Goal: Navigation & Orientation: Find specific page/section

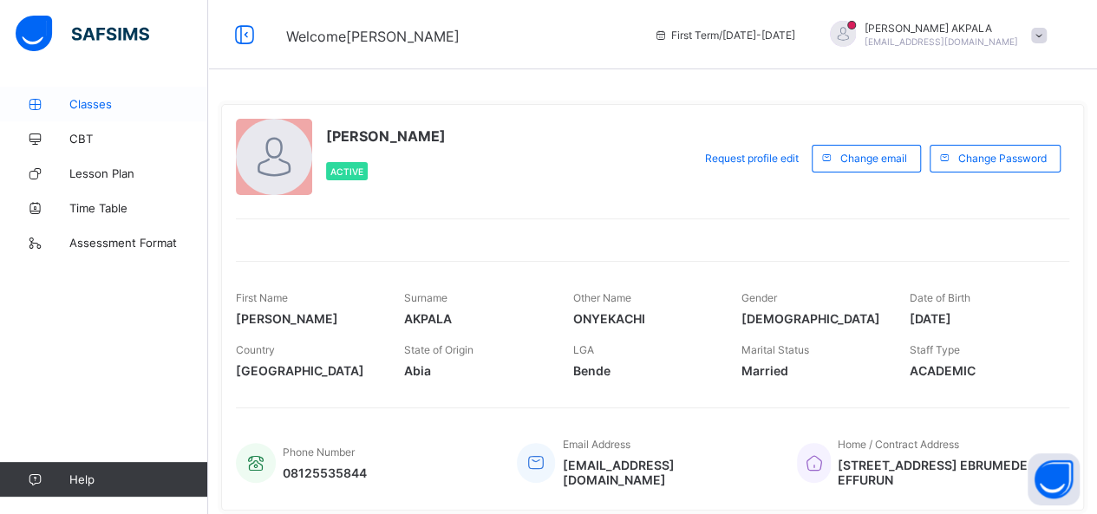
click at [97, 104] on span "Classes" at bounding box center [138, 104] width 139 height 14
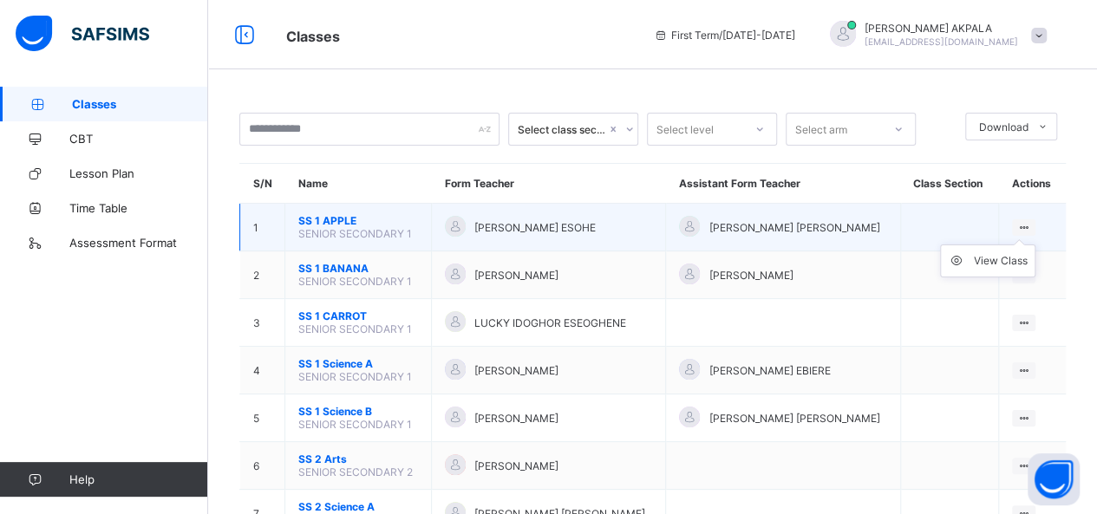
click at [1035, 245] on ul "View Class" at bounding box center [987, 261] width 95 height 33
click at [992, 262] on div "View Class" at bounding box center [1001, 260] width 54 height 17
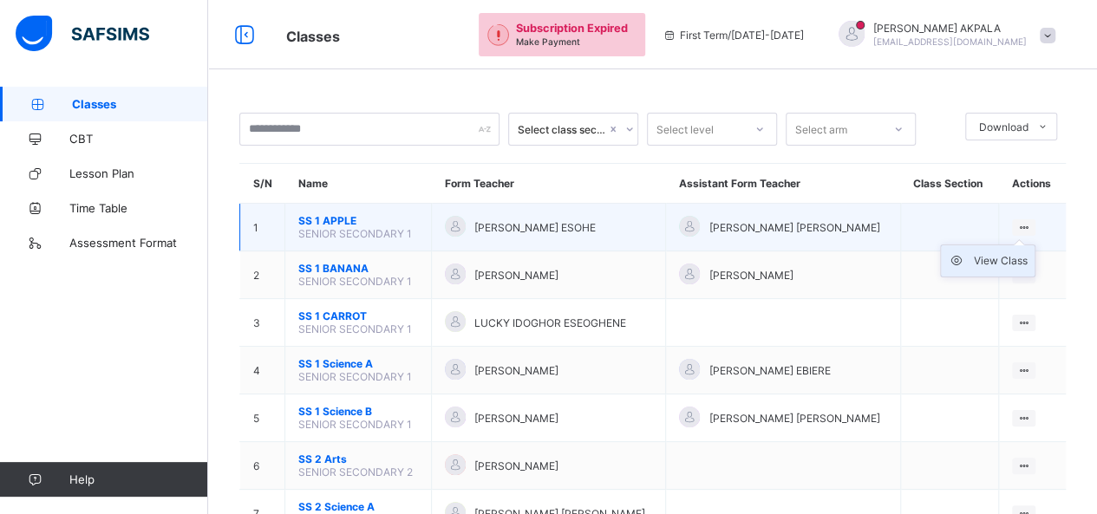
click at [990, 256] on div "View Class" at bounding box center [1001, 260] width 54 height 17
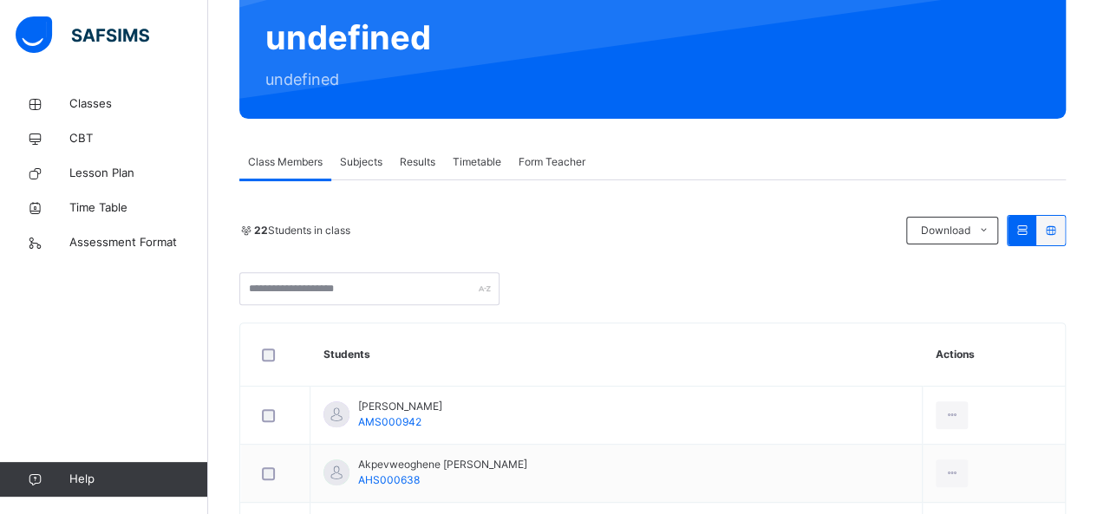
scroll to position [161, 0]
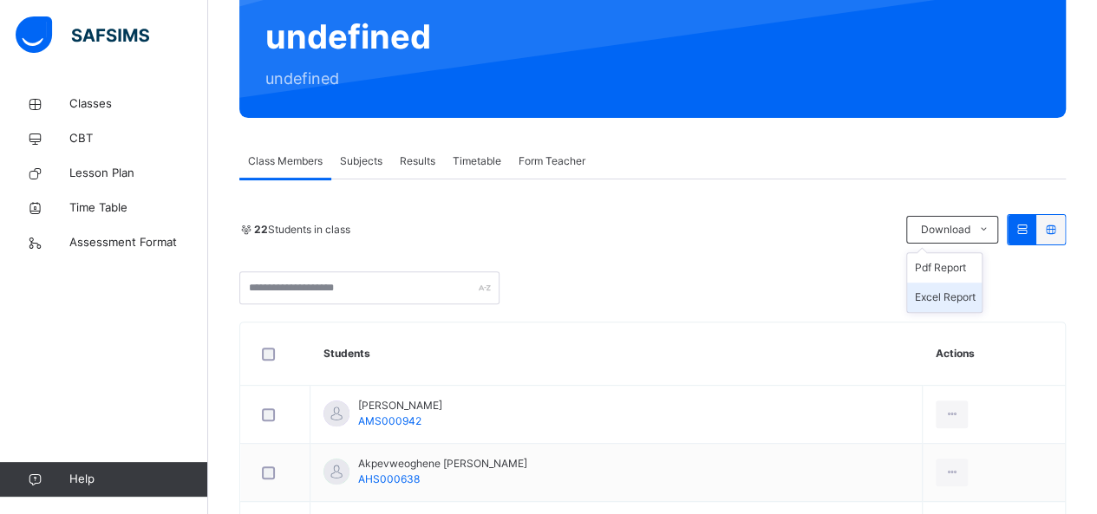
click at [961, 297] on li "Excel Report" at bounding box center [944, 297] width 75 height 29
click at [375, 161] on span "Subjects" at bounding box center [361, 161] width 42 height 16
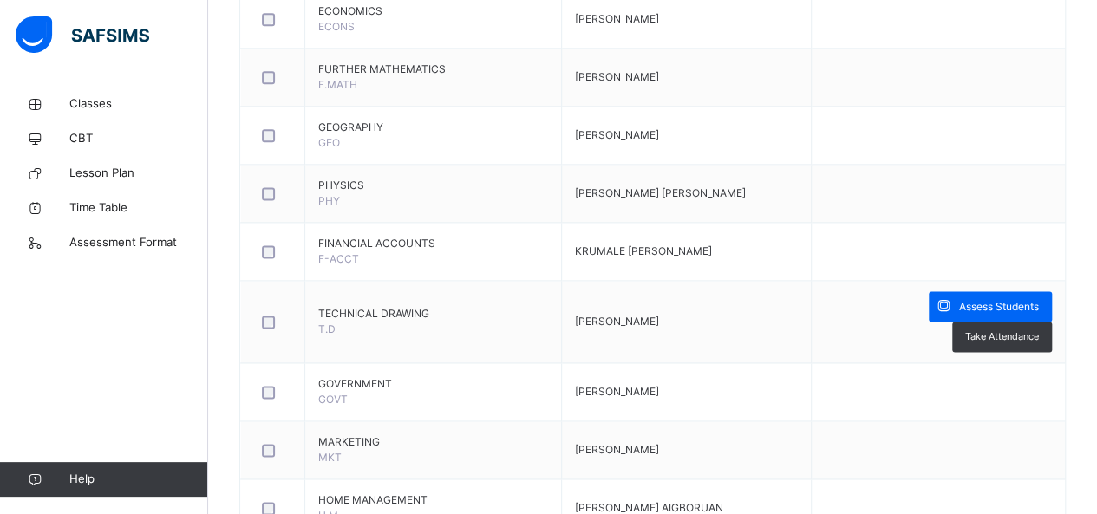
scroll to position [1088, 0]
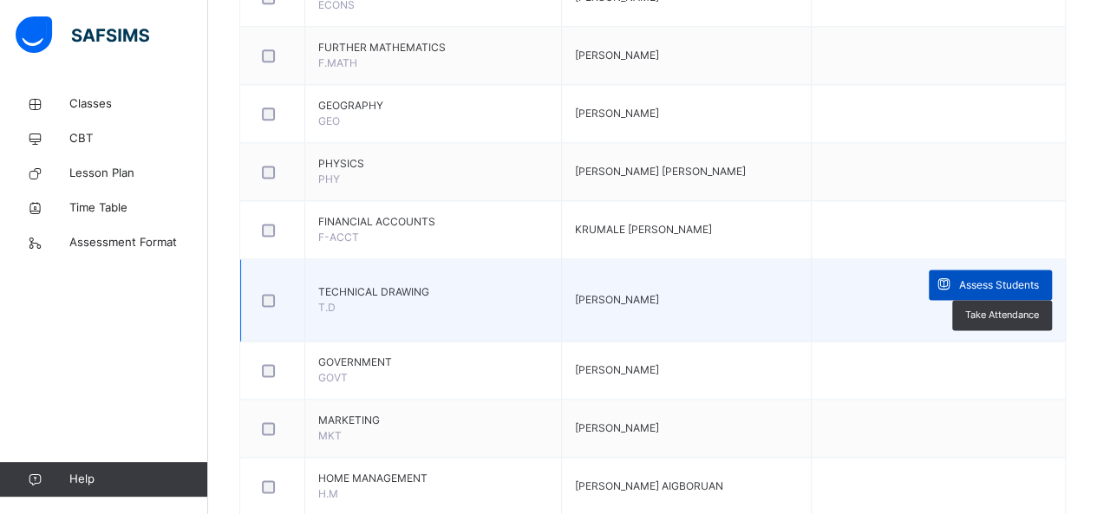
click at [959, 279] on span "Assess Students" at bounding box center [999, 285] width 80 height 16
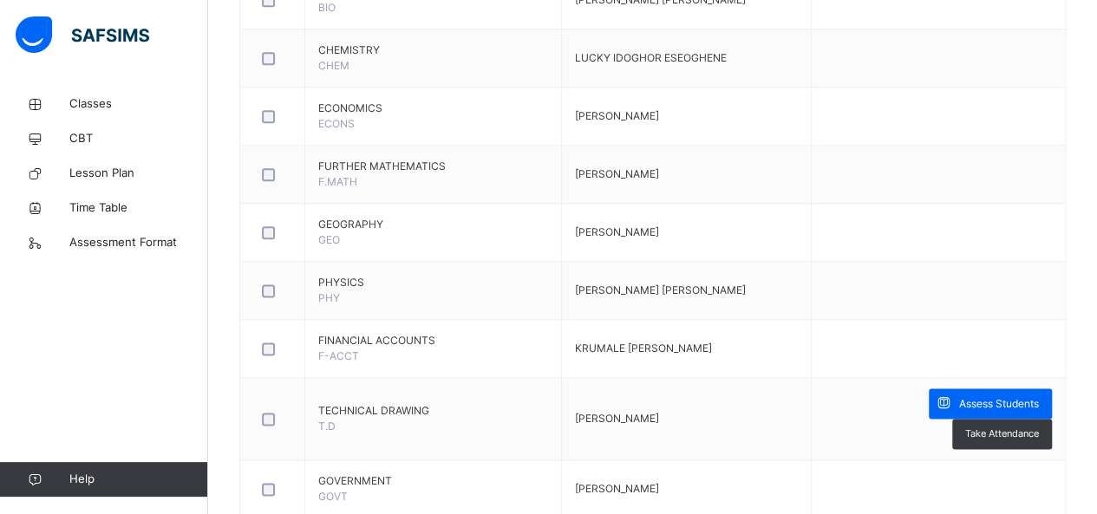
scroll to position [968, 0]
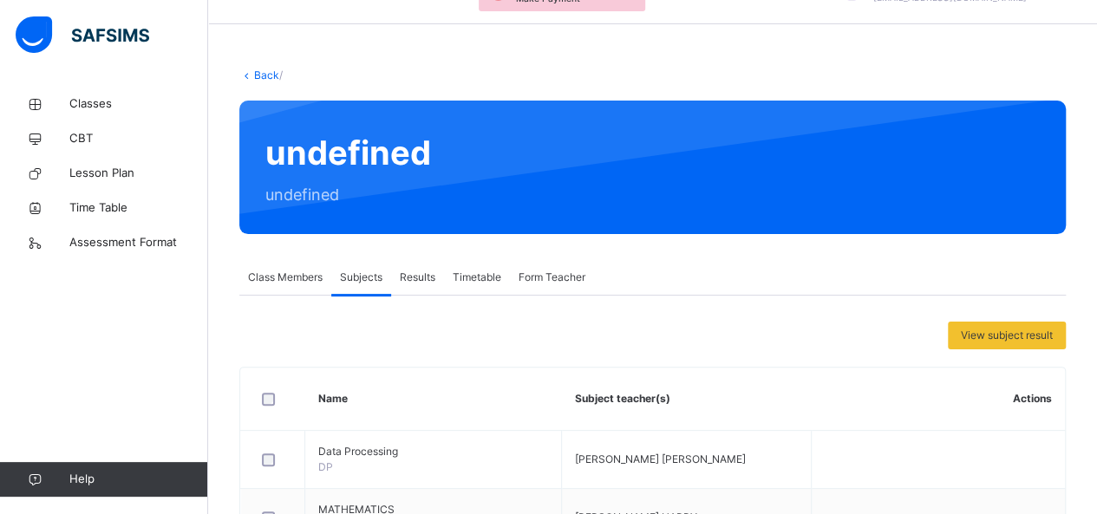
scroll to position [0, 0]
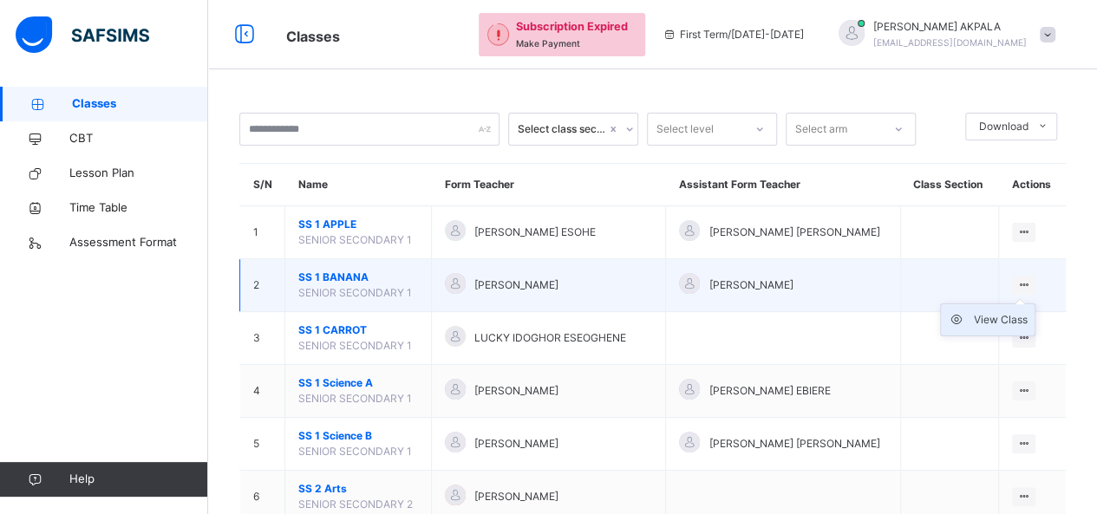
click at [1006, 323] on div "View Class" at bounding box center [1001, 319] width 54 height 17
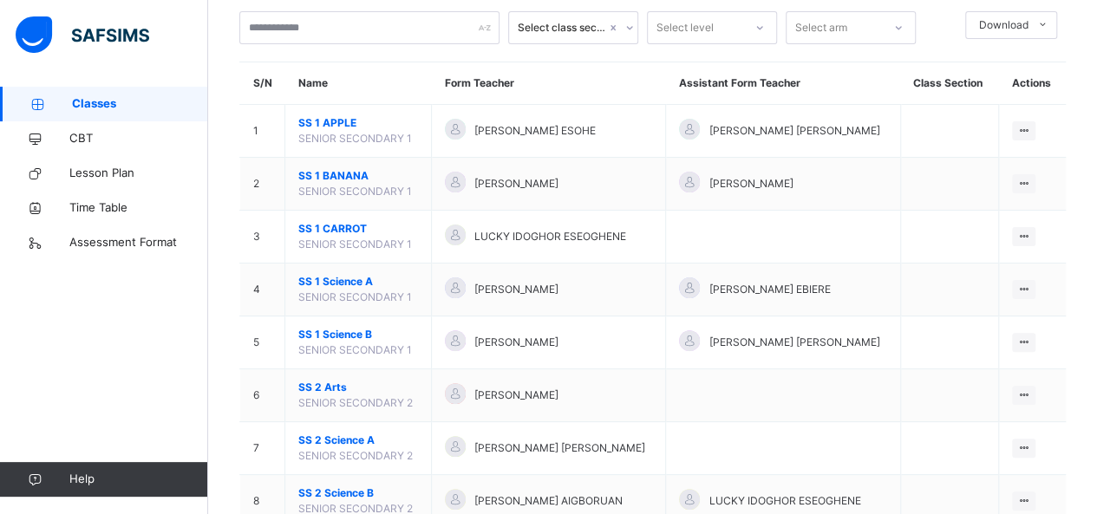
scroll to position [102, 0]
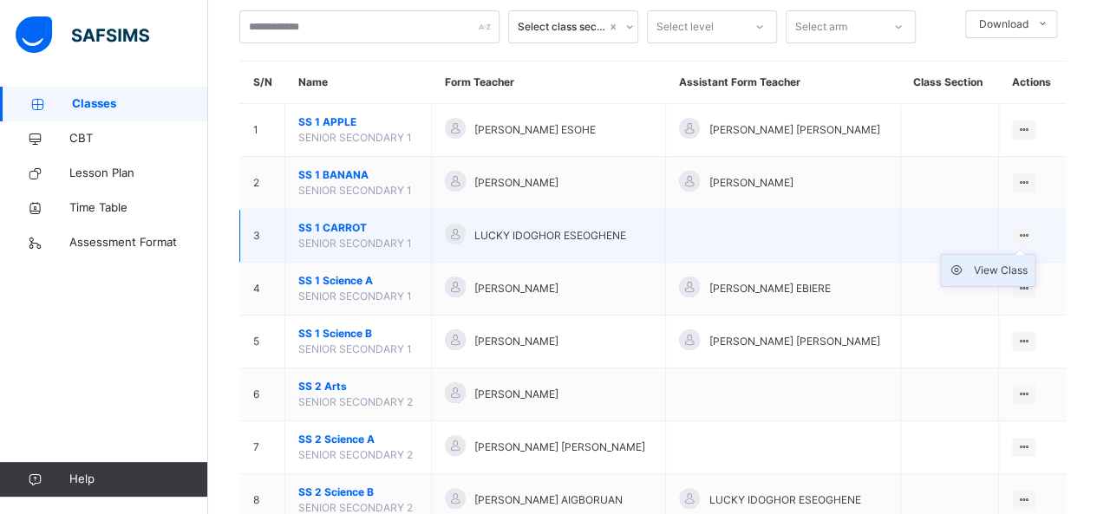
click at [994, 273] on div "View Class" at bounding box center [1001, 270] width 54 height 17
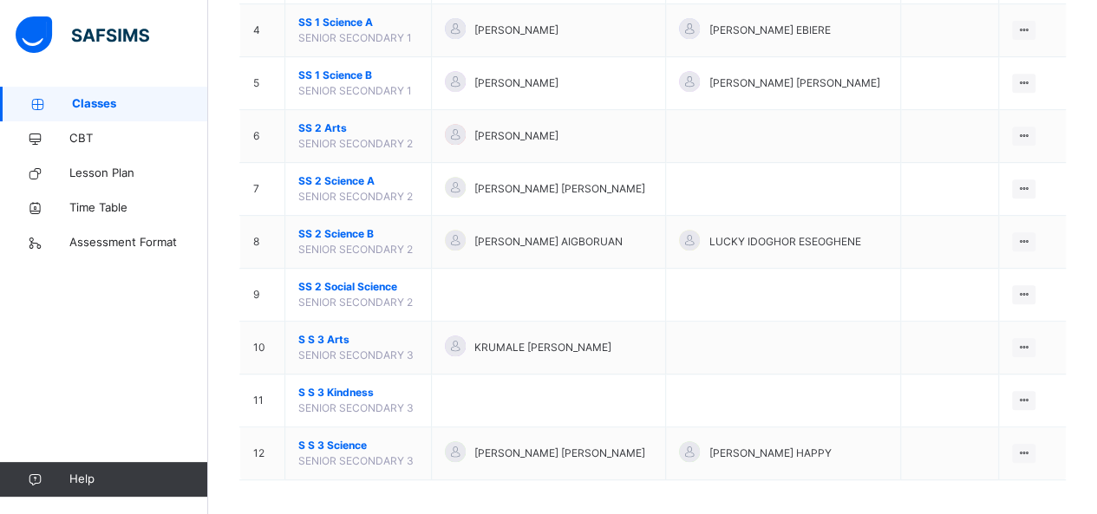
scroll to position [362, 0]
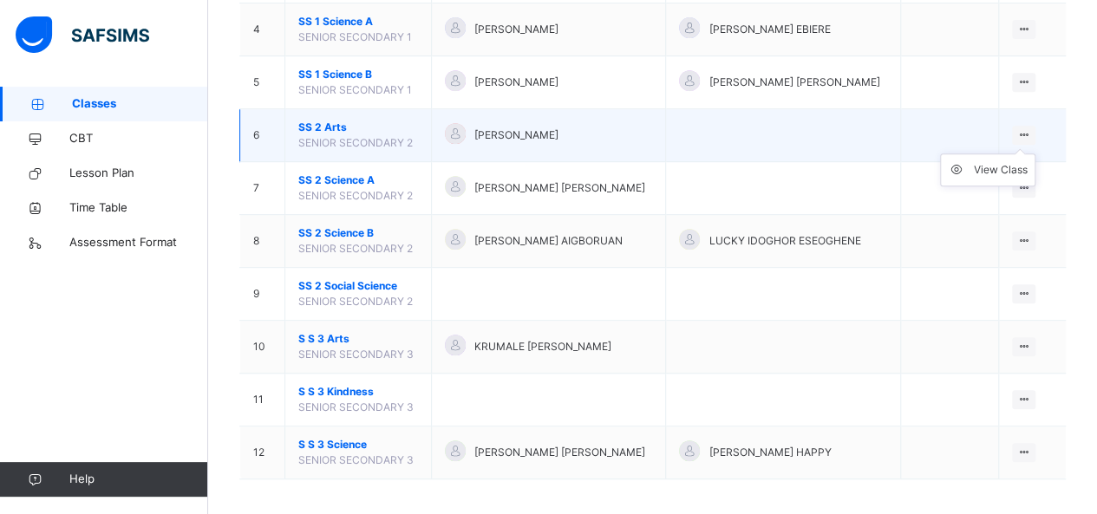
click at [1031, 128] on icon at bounding box center [1023, 134] width 15 height 13
click at [997, 167] on div "View Class" at bounding box center [1001, 169] width 54 height 17
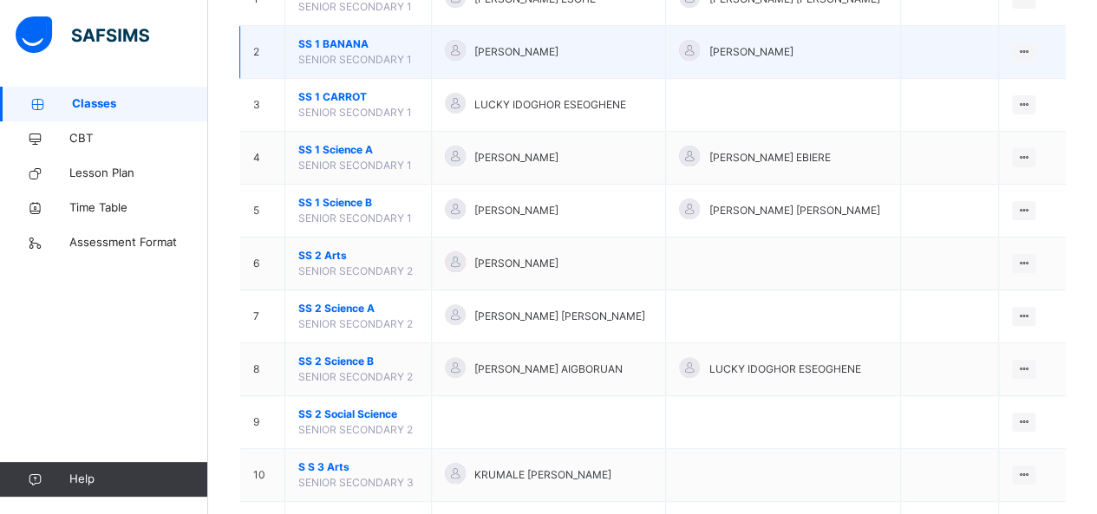
scroll to position [285, 0]
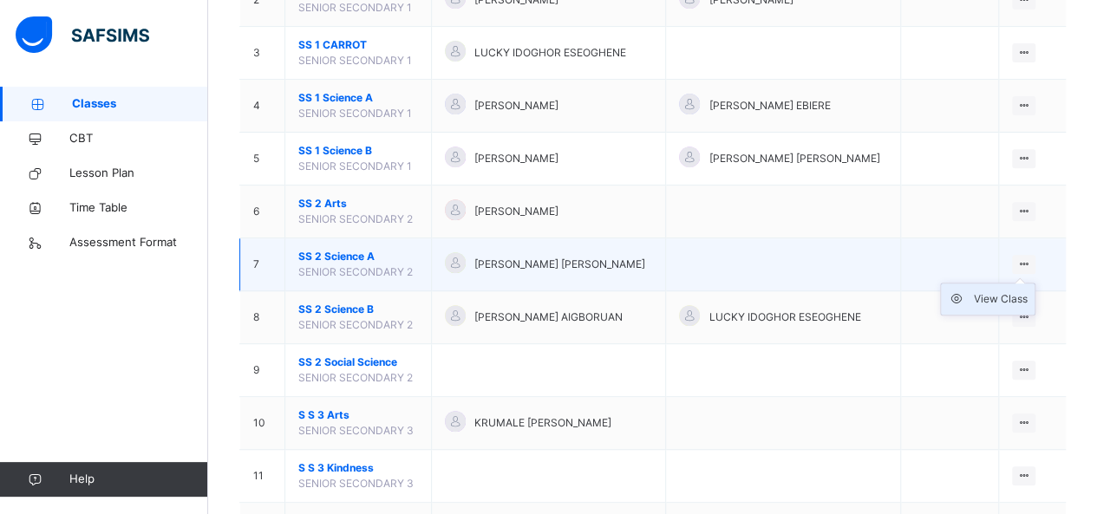
click at [1002, 303] on div "View Class" at bounding box center [1001, 298] width 54 height 17
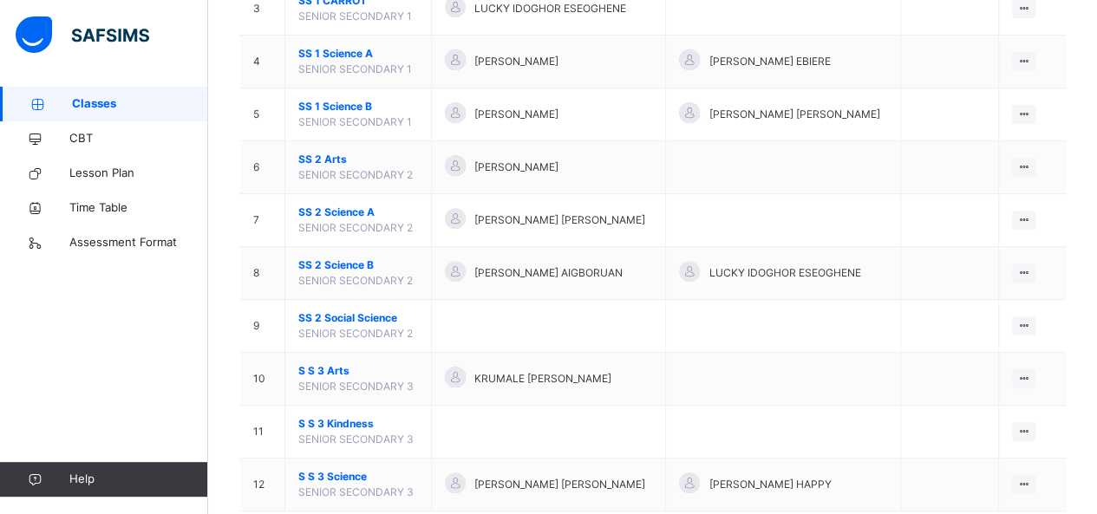
scroll to position [329, 0]
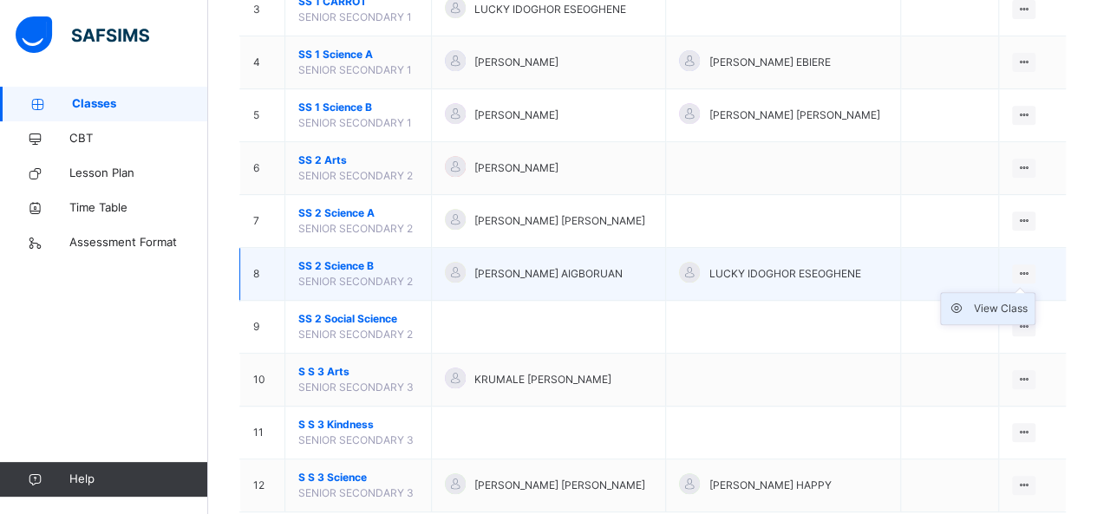
click at [992, 311] on div "View Class" at bounding box center [1001, 308] width 54 height 17
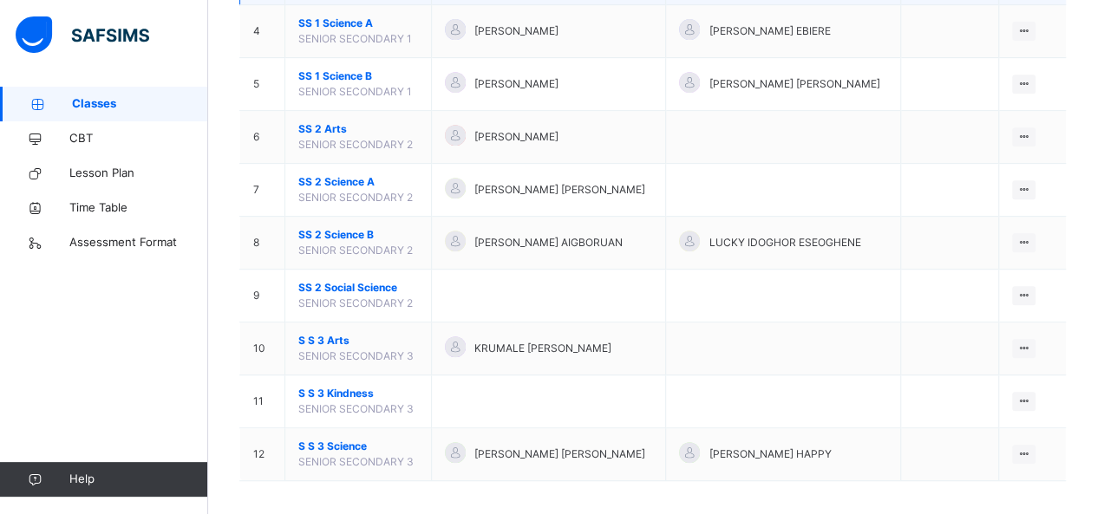
scroll to position [366, 0]
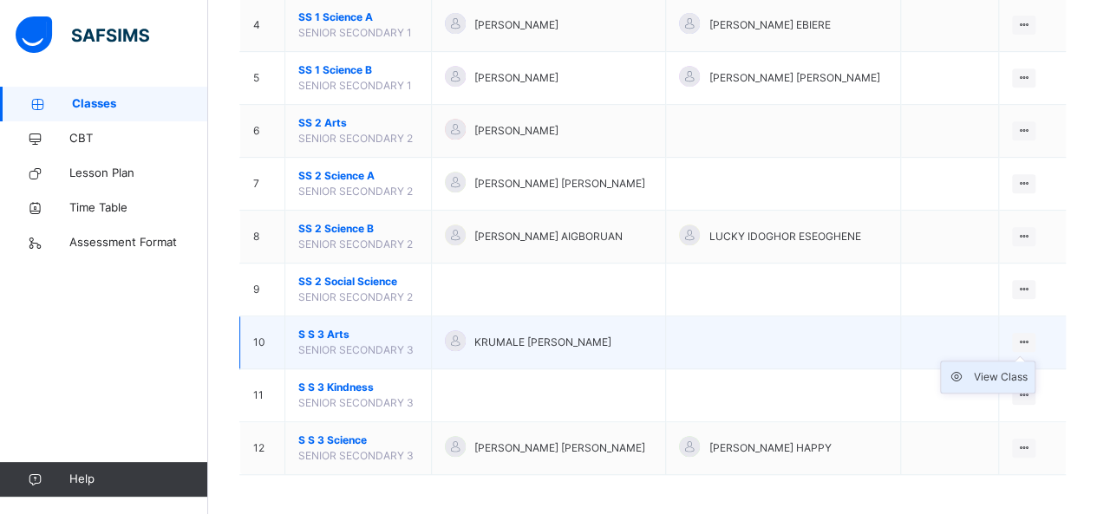
click at [974, 370] on icon at bounding box center [961, 376] width 26 height 17
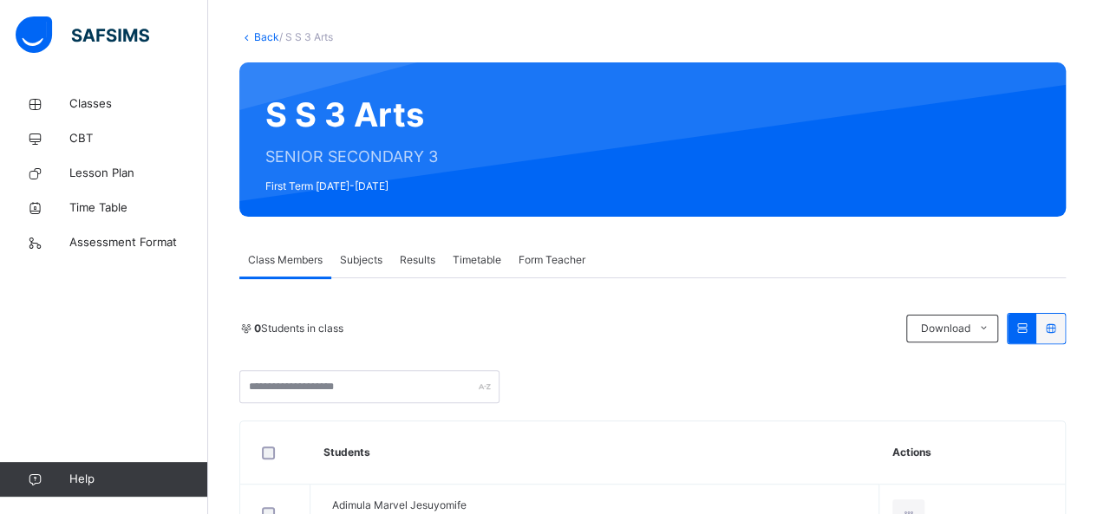
scroll to position [71, 0]
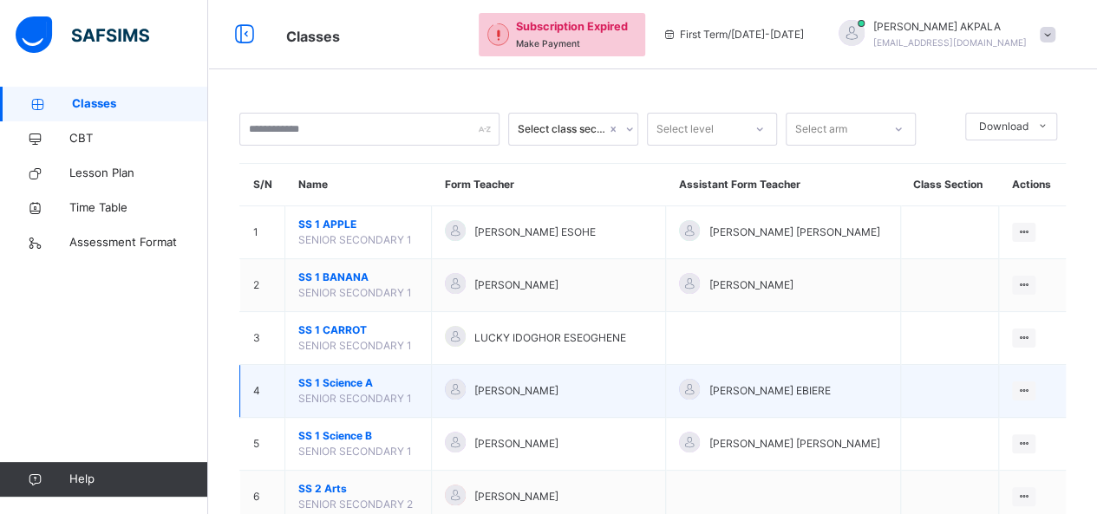
scroll to position [366, 0]
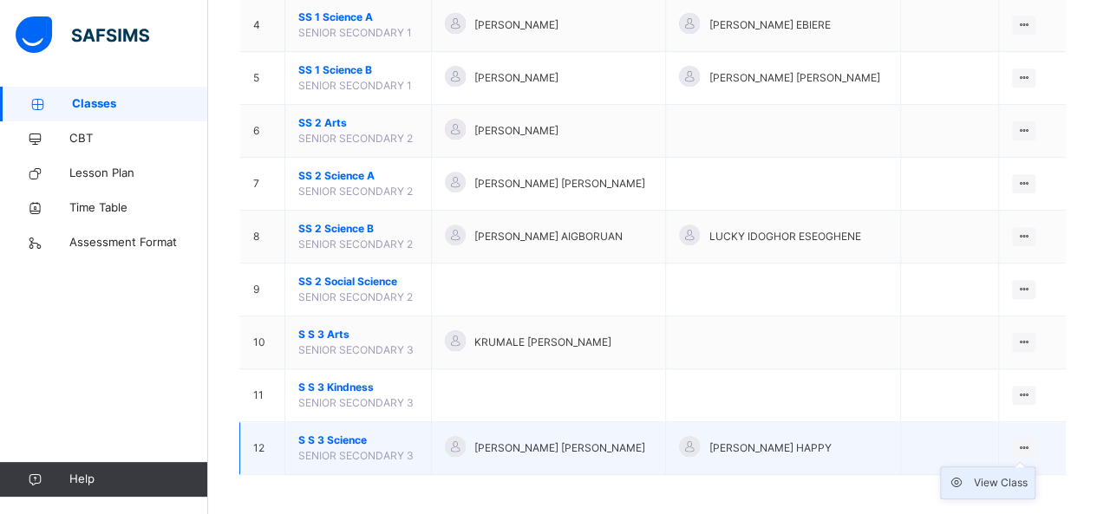
click at [1014, 478] on div "View Class" at bounding box center [1001, 482] width 54 height 17
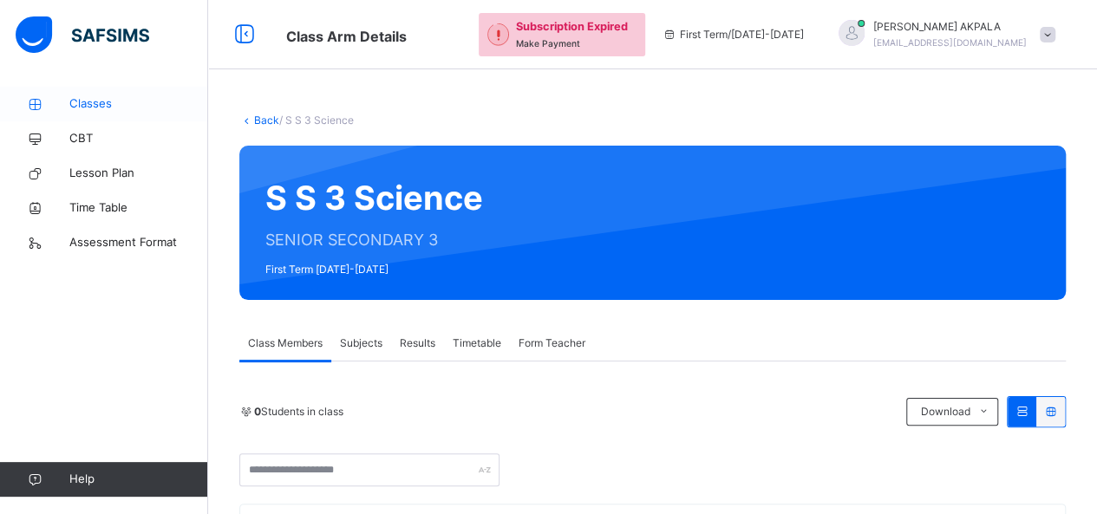
click at [99, 101] on span "Classes" at bounding box center [138, 103] width 139 height 17
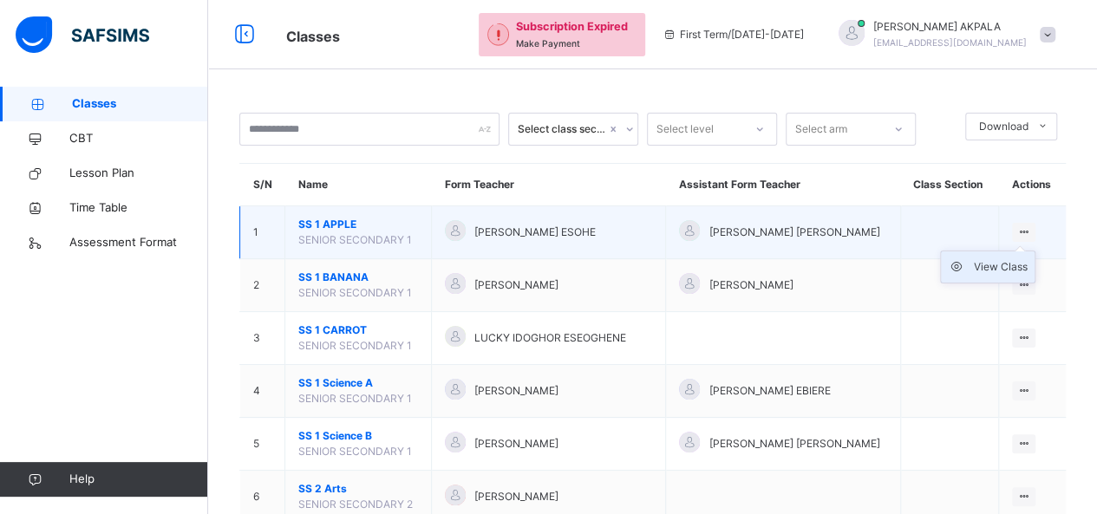
click at [1004, 267] on div "View Class" at bounding box center [1001, 266] width 54 height 17
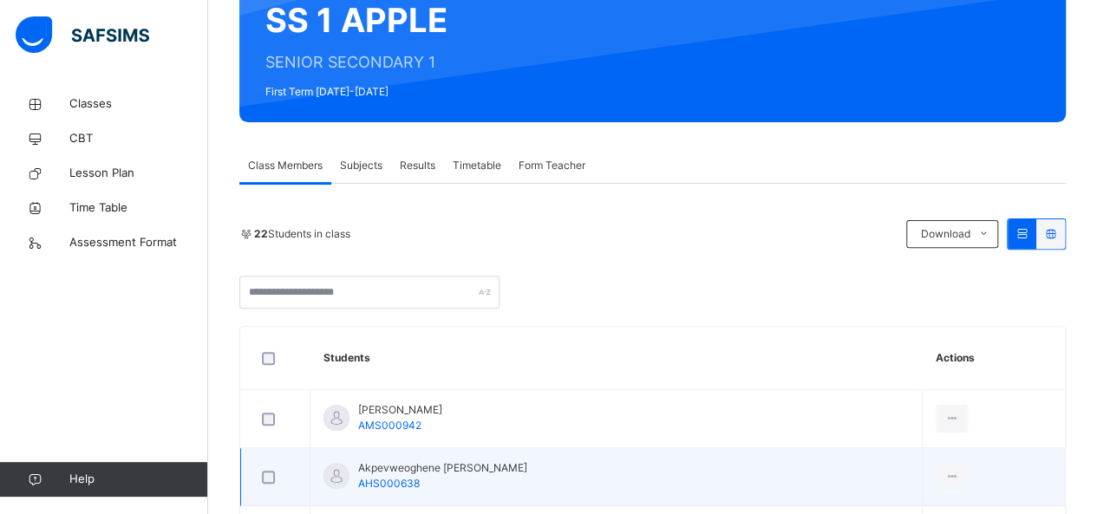
scroll to position [160, 0]
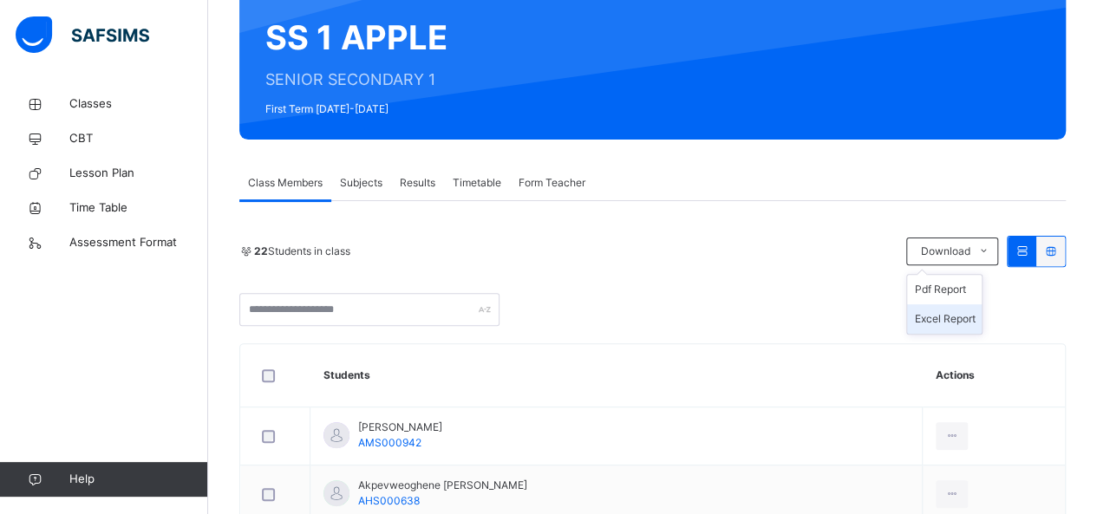
click at [964, 325] on li "Excel Report" at bounding box center [944, 318] width 75 height 29
